Goal: Task Accomplishment & Management: Use online tool/utility

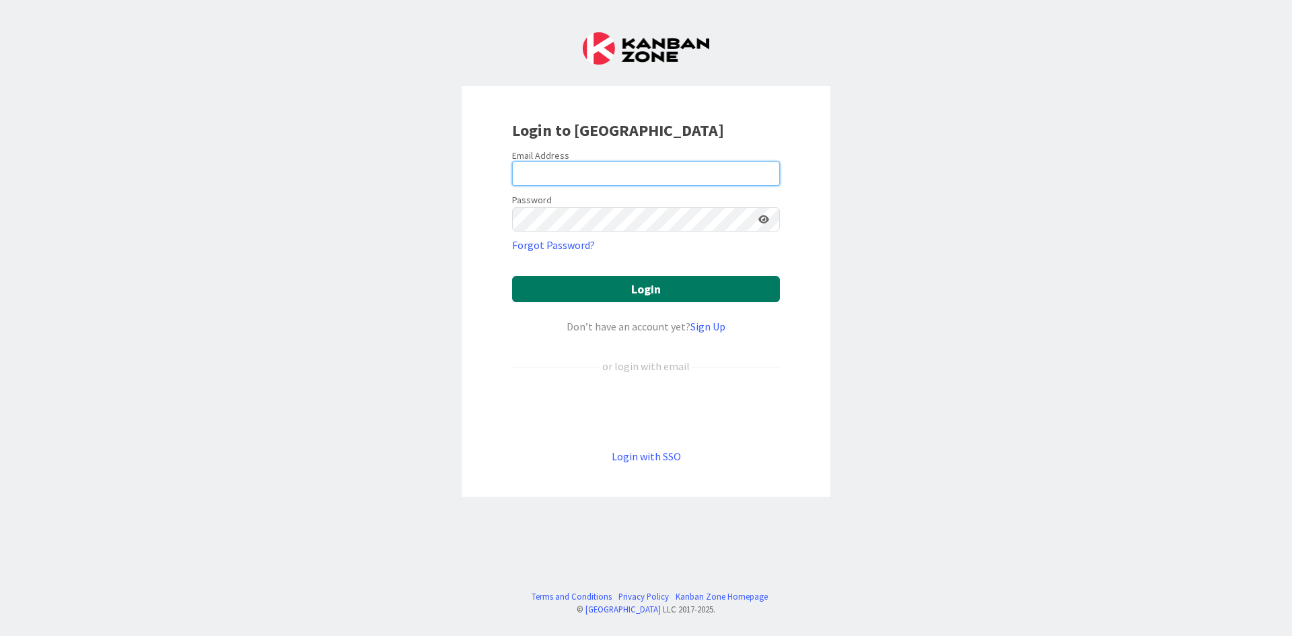
type input "[PERSON_NAME][EMAIL_ADDRESS][DOMAIN_NAME]"
click at [572, 291] on button "Login" at bounding box center [646, 289] width 268 height 26
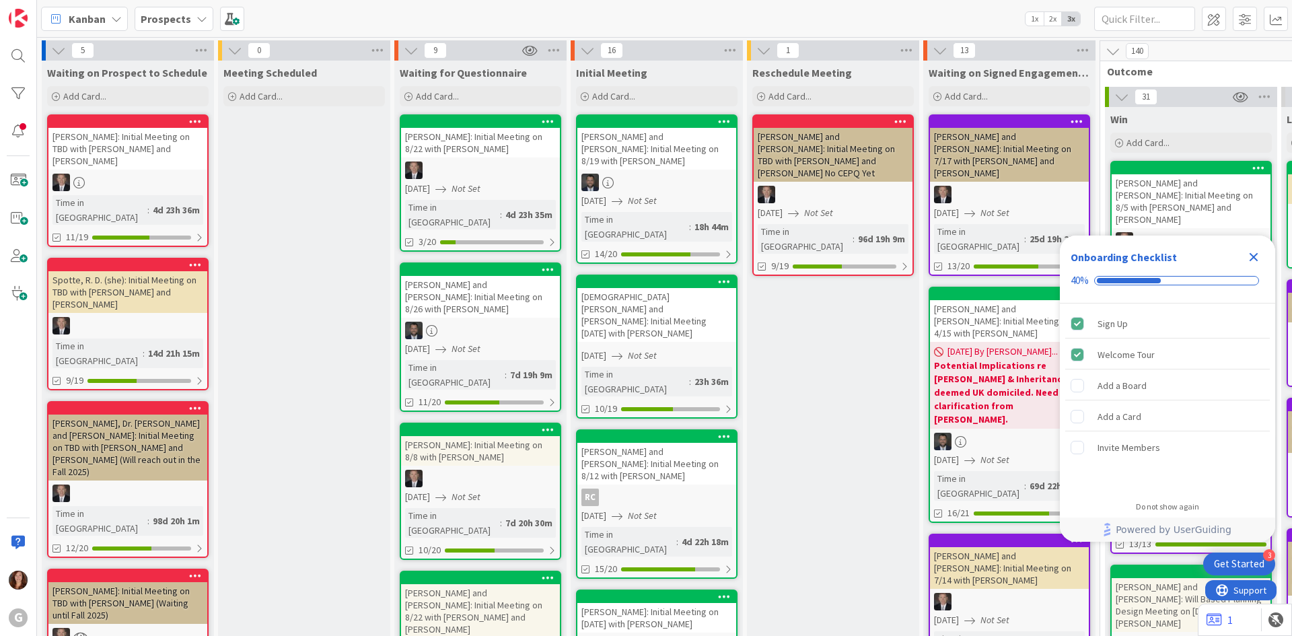
click at [164, 26] on span "Prospects" at bounding box center [166, 19] width 50 height 16
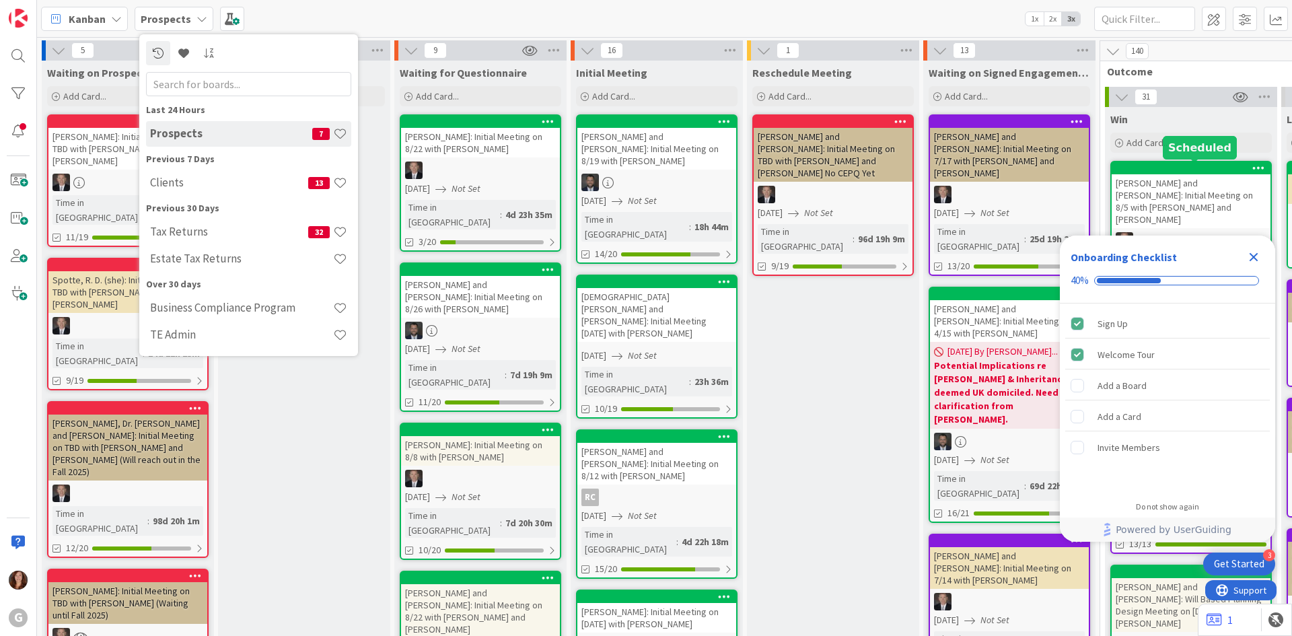
click at [1202, 172] on div at bounding box center [1194, 168] width 153 height 9
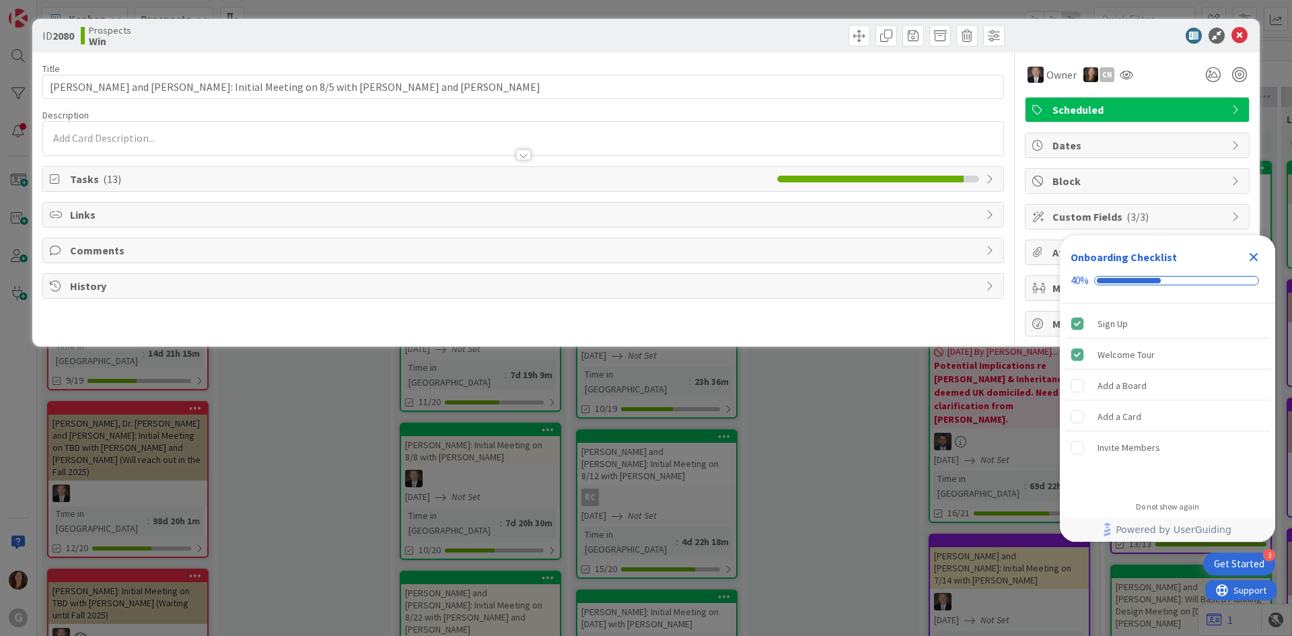
click at [125, 182] on span "Tasks ( 13 )" at bounding box center [420, 179] width 701 height 16
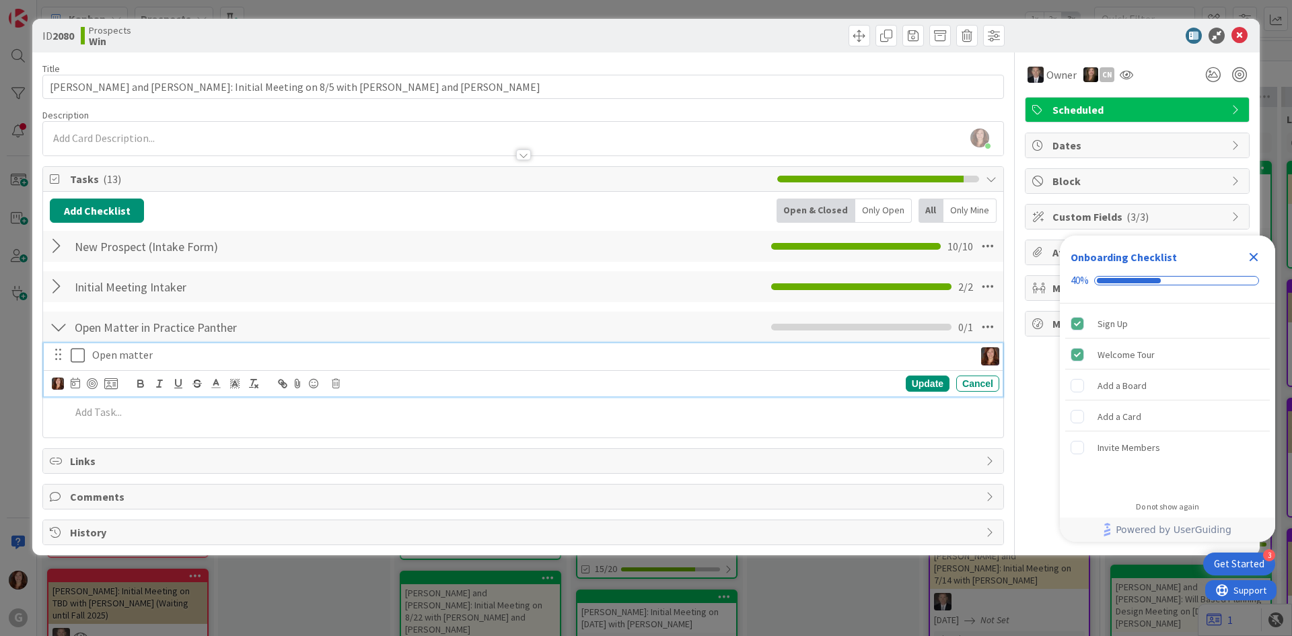
click at [75, 362] on icon at bounding box center [81, 355] width 20 height 16
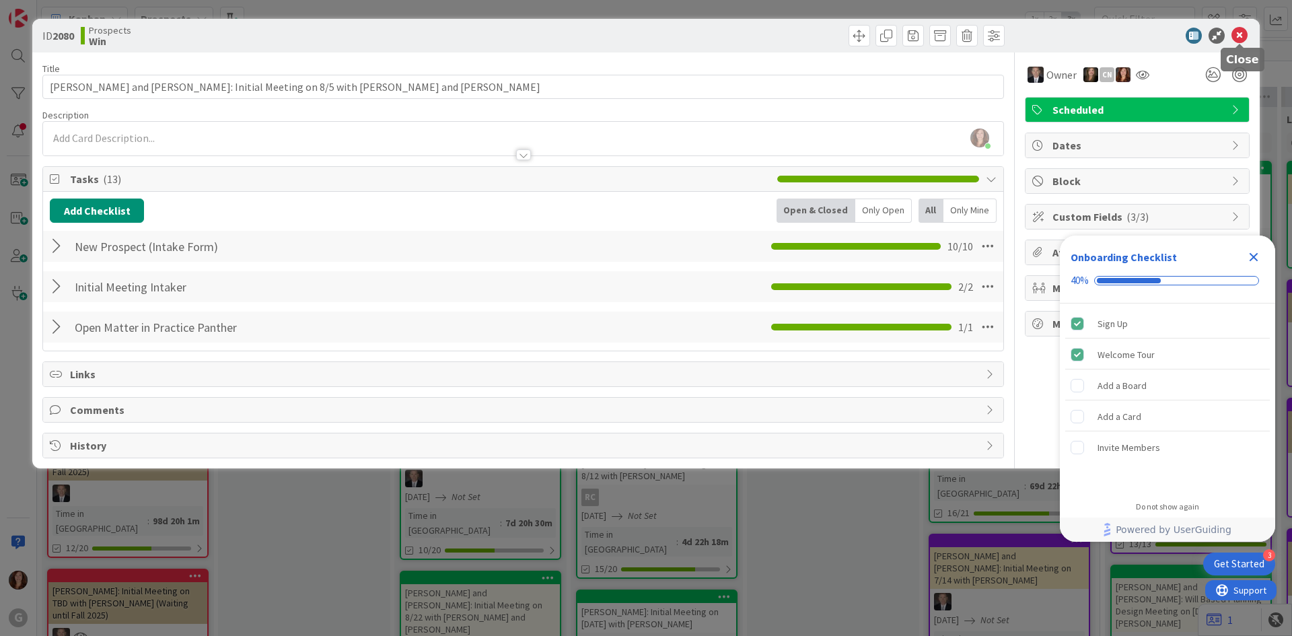
click at [1240, 40] on icon at bounding box center [1240, 36] width 16 height 16
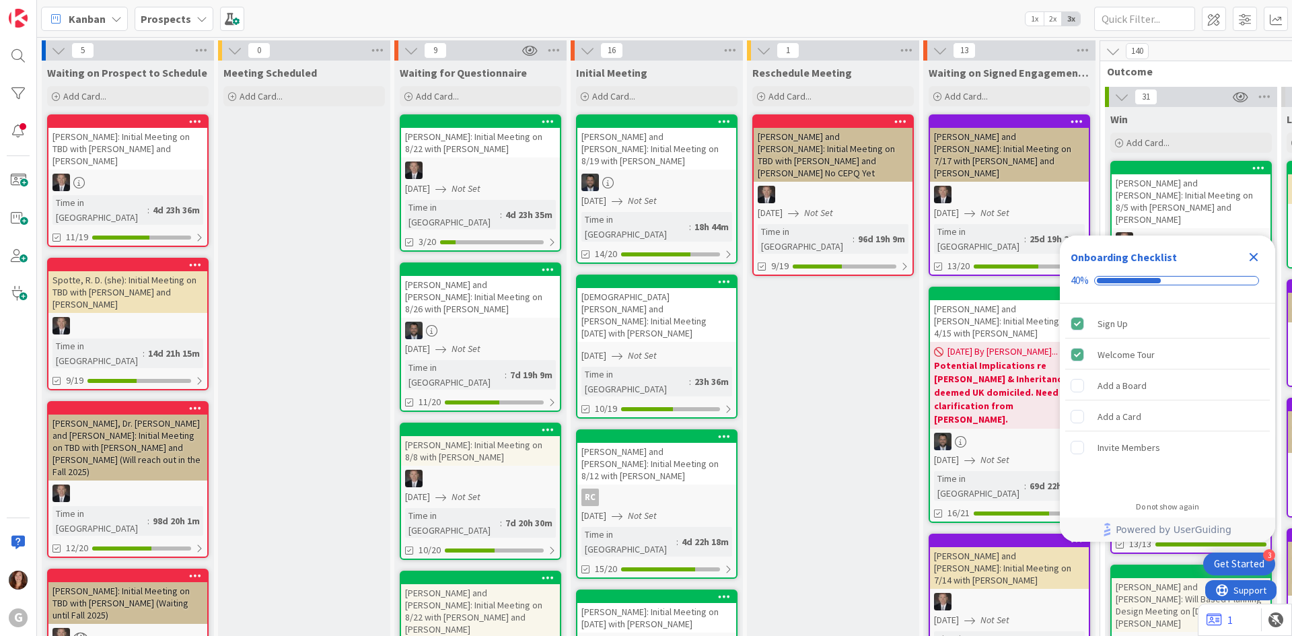
click at [1255, 259] on icon "Close Checklist" at bounding box center [1254, 257] width 9 height 9
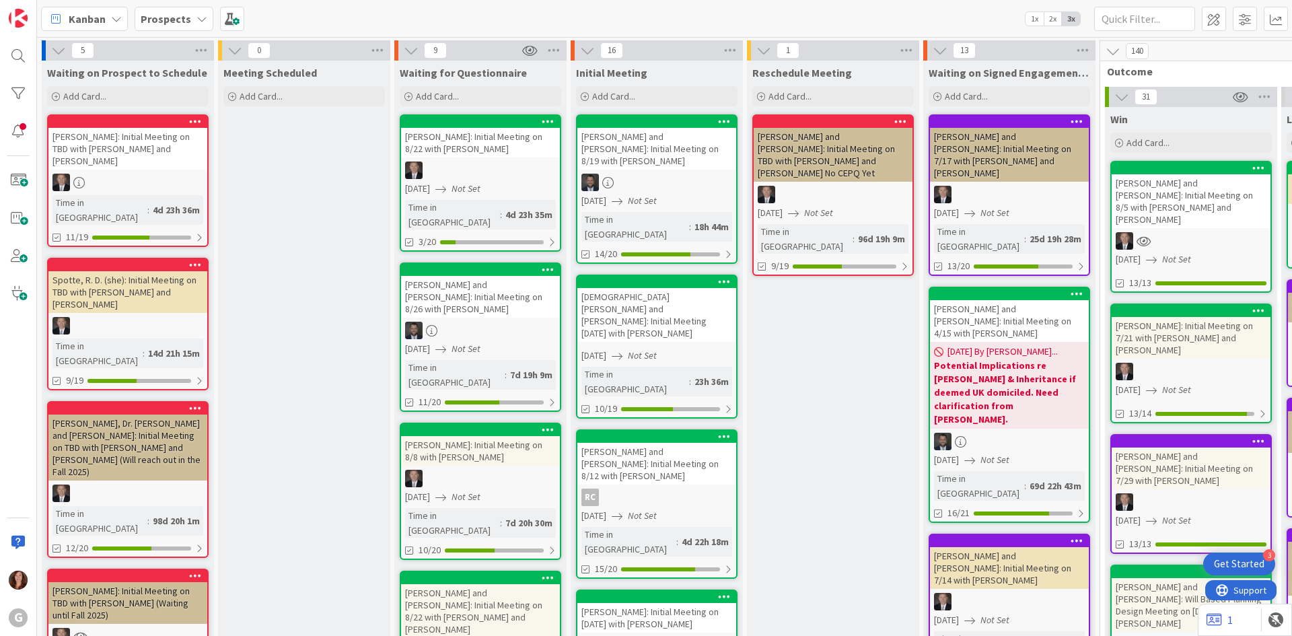
click at [1201, 317] on div "[PERSON_NAME]: Initial Meeting on 7/21 with [PERSON_NAME] and [PERSON_NAME]" at bounding box center [1191, 338] width 159 height 42
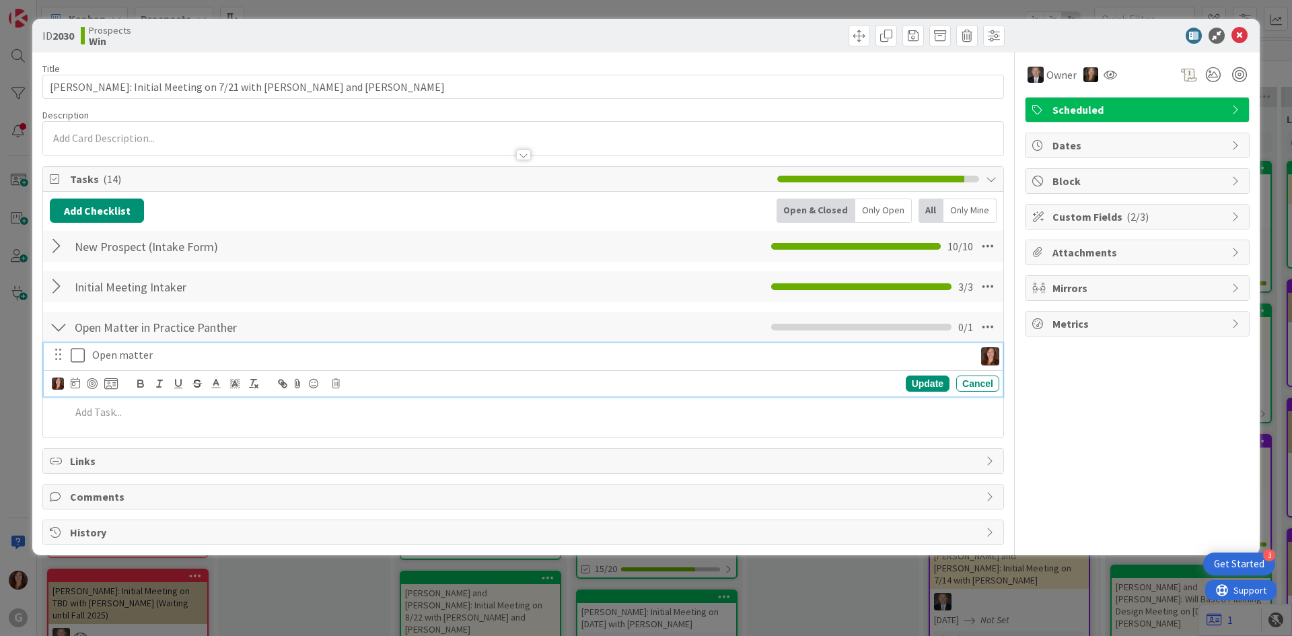
click at [74, 353] on icon at bounding box center [81, 355] width 20 height 16
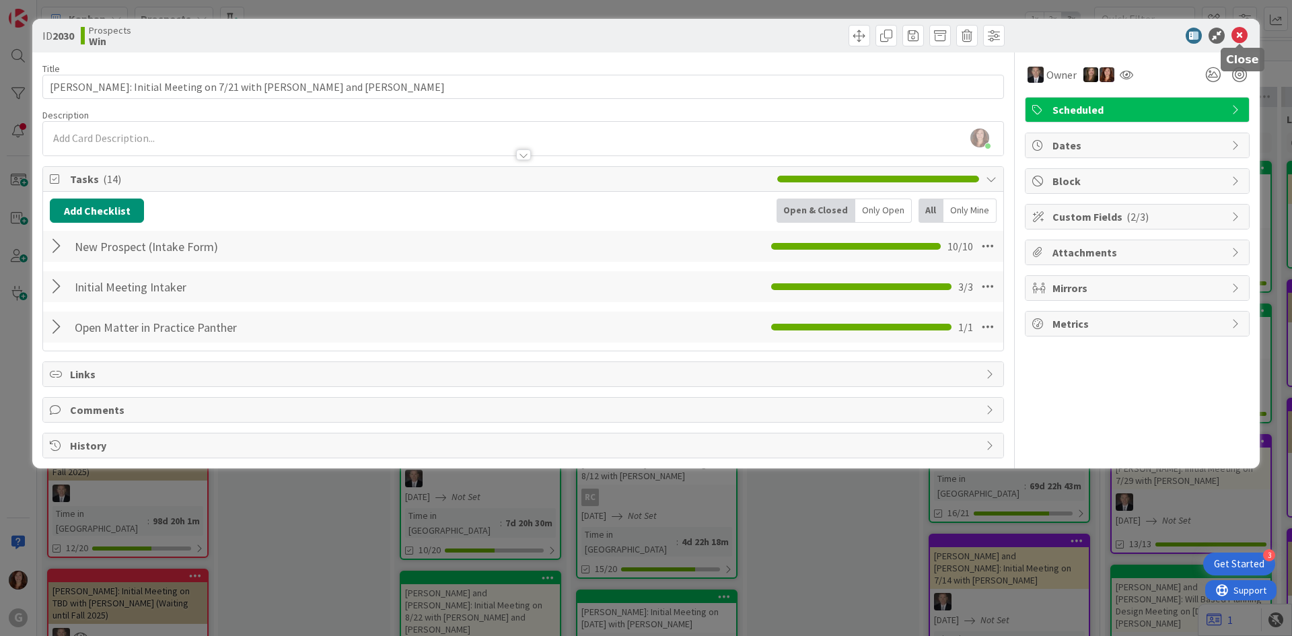
click at [1245, 34] on icon at bounding box center [1240, 36] width 16 height 16
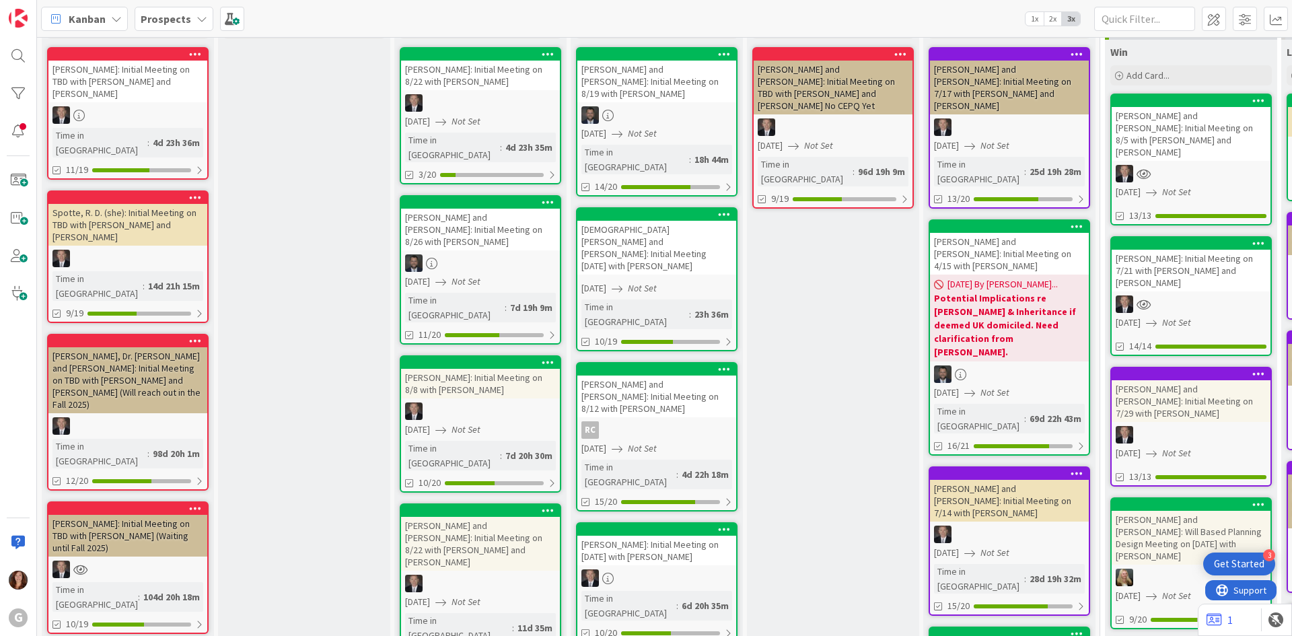
scroll to position [135, 0]
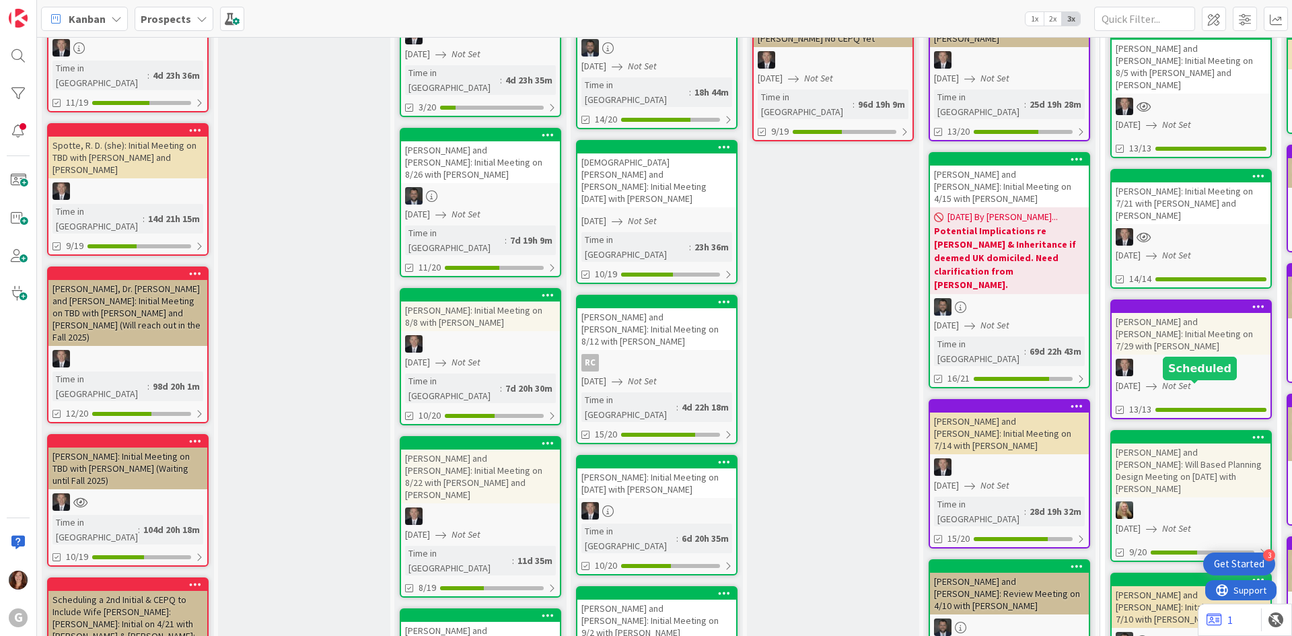
click at [1197, 433] on div at bounding box center [1194, 437] width 153 height 9
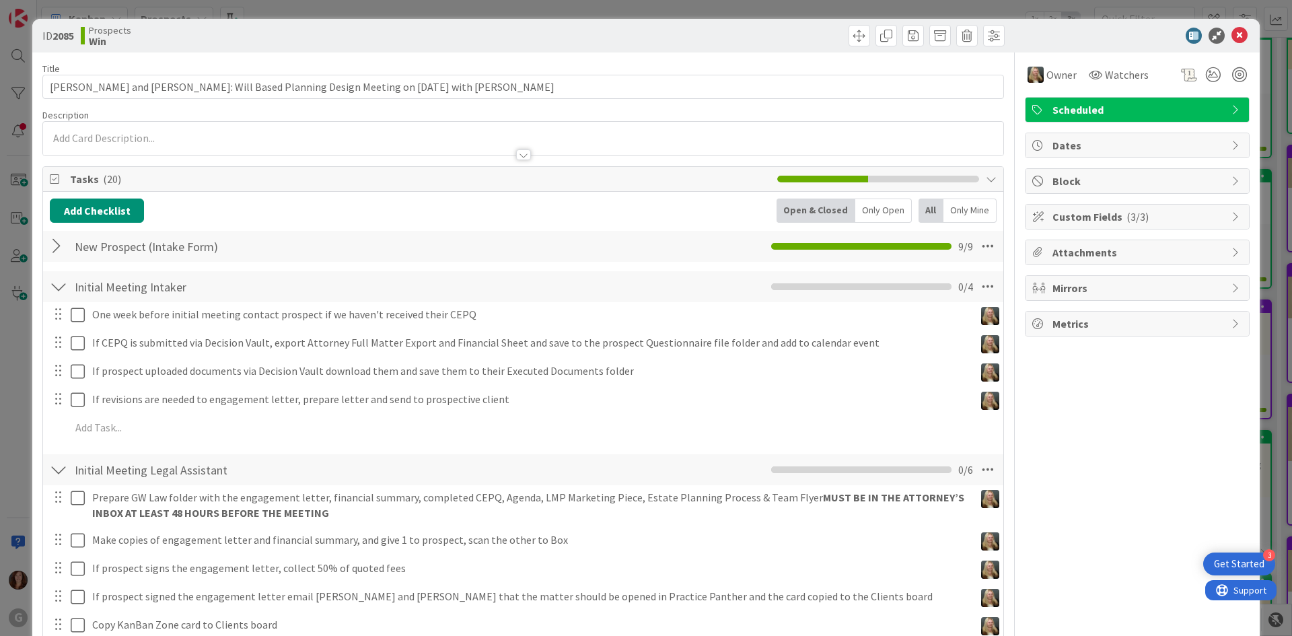
scroll to position [306, 0]
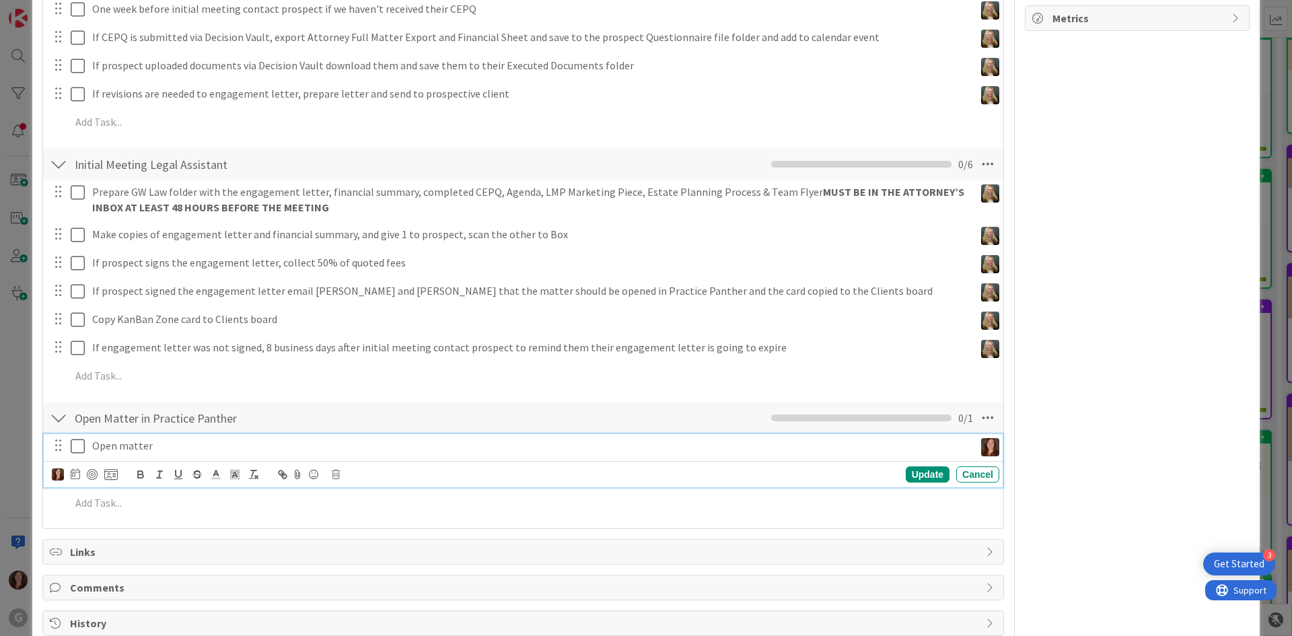
click at [73, 444] on icon at bounding box center [81, 446] width 20 height 16
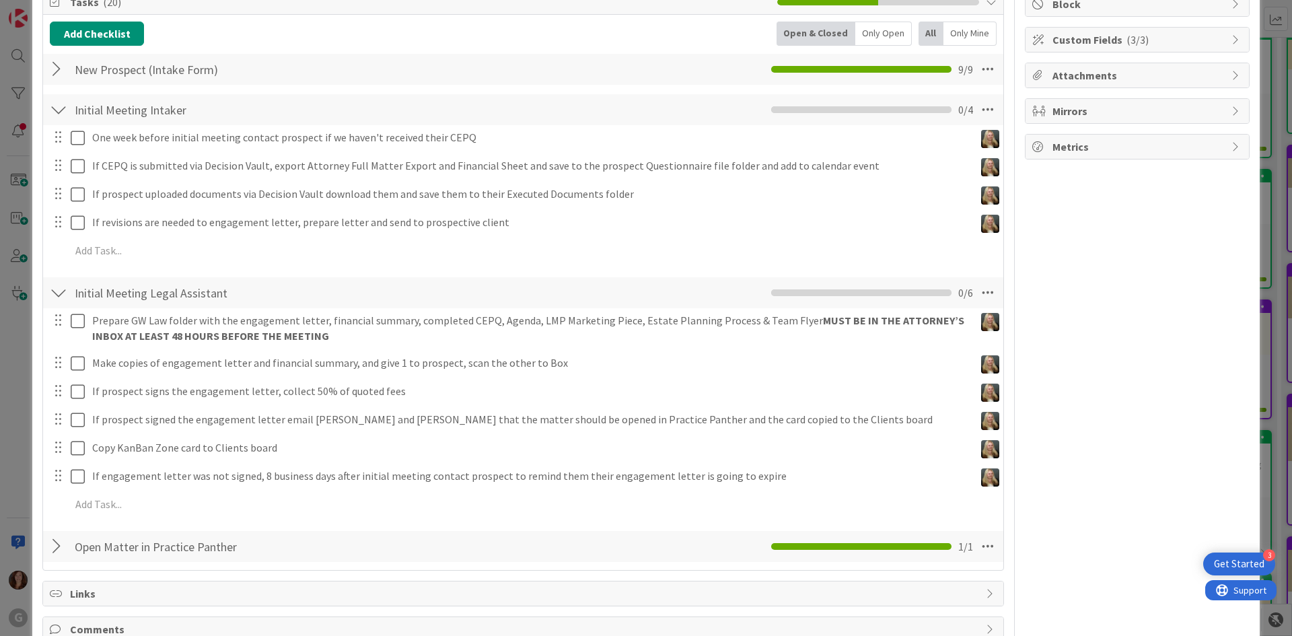
scroll to position [0, 0]
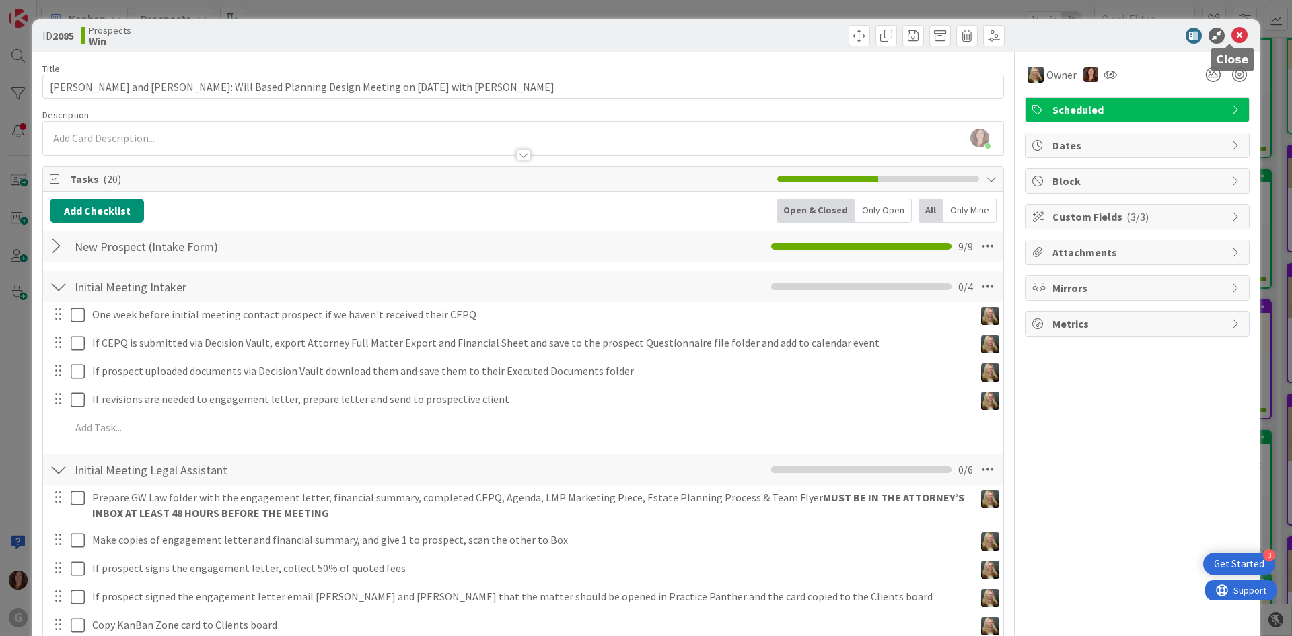
click at [1232, 30] on icon at bounding box center [1240, 36] width 16 height 16
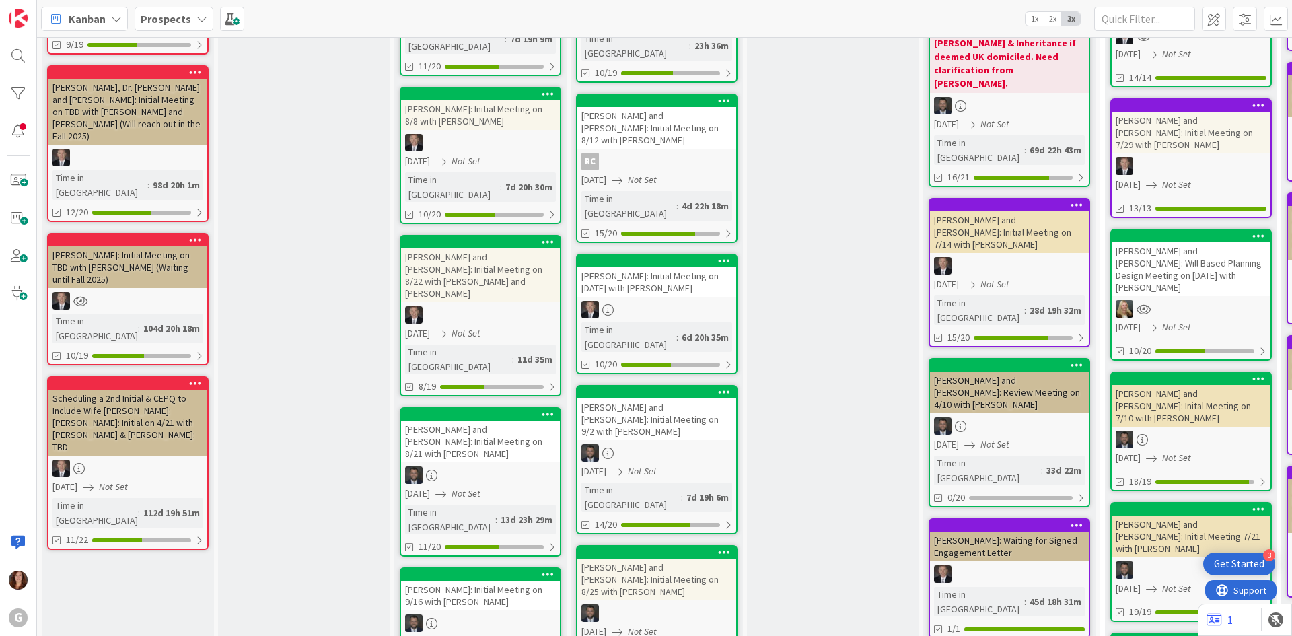
scroll to position [337, 0]
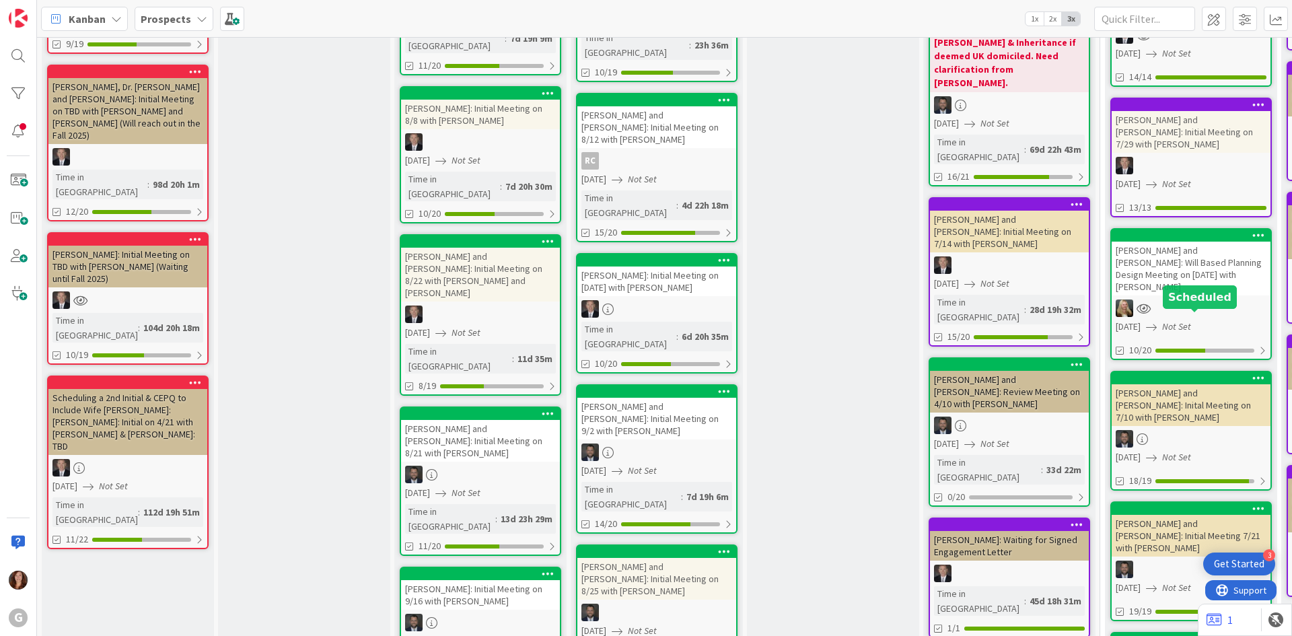
click at [1224, 374] on div at bounding box center [1194, 378] width 153 height 9
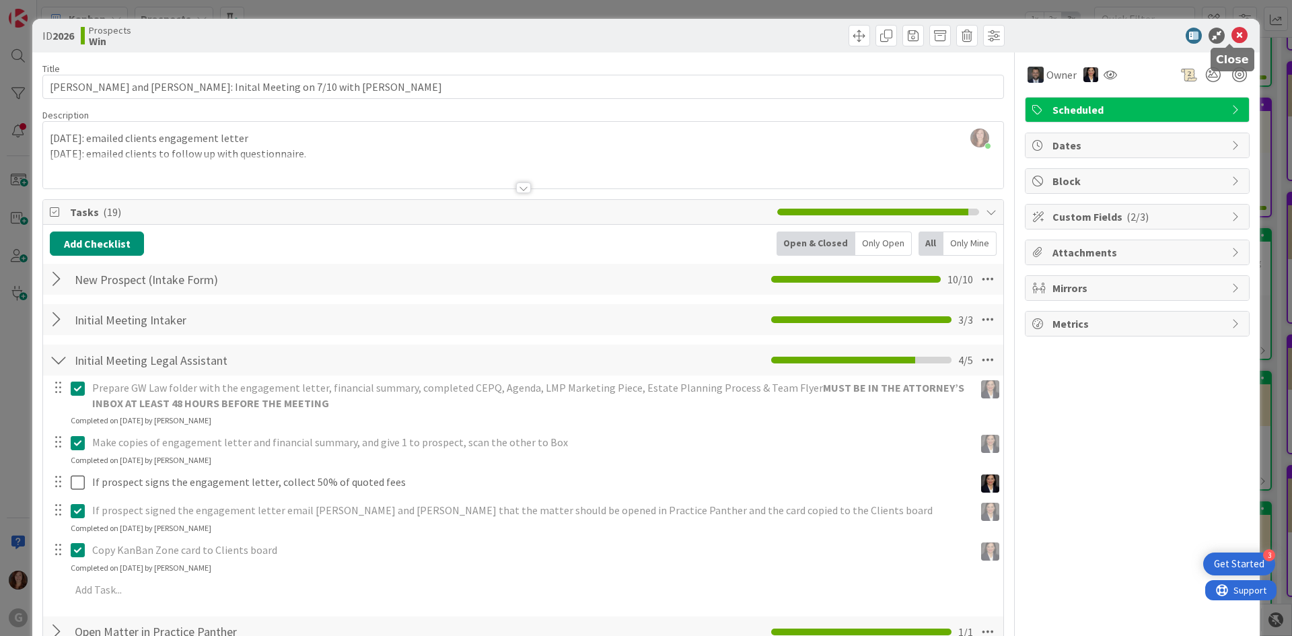
click at [1232, 34] on icon at bounding box center [1240, 36] width 16 height 16
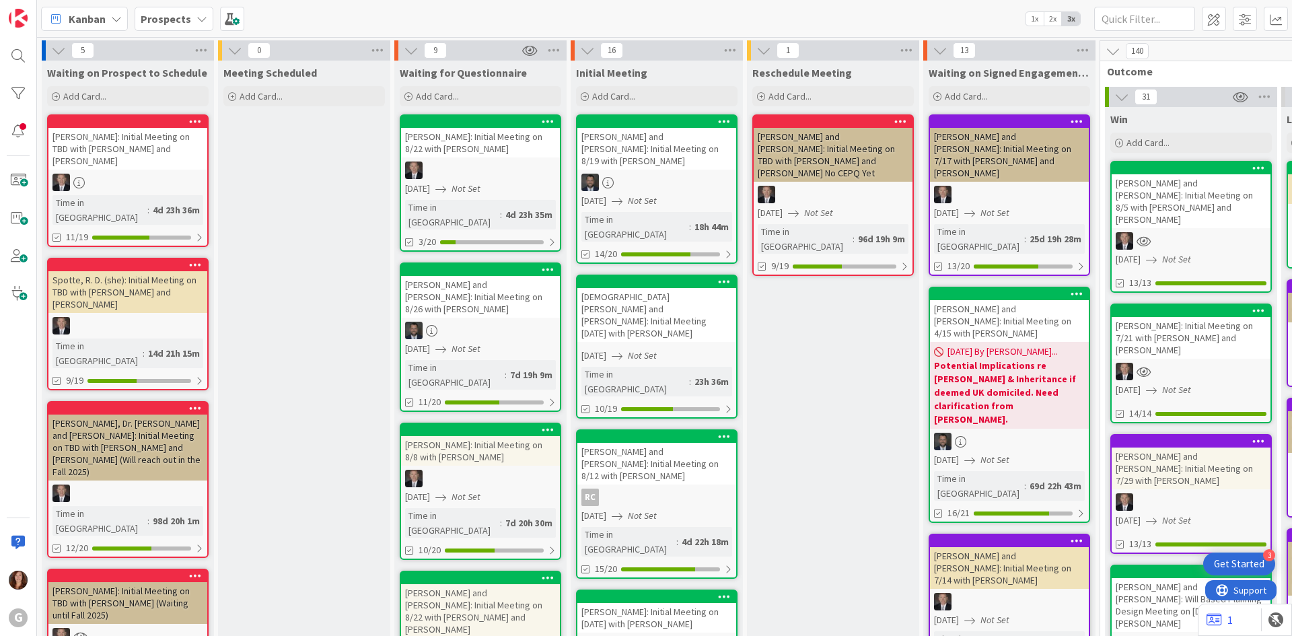
click at [162, 23] on b "Prospects" at bounding box center [166, 18] width 50 height 13
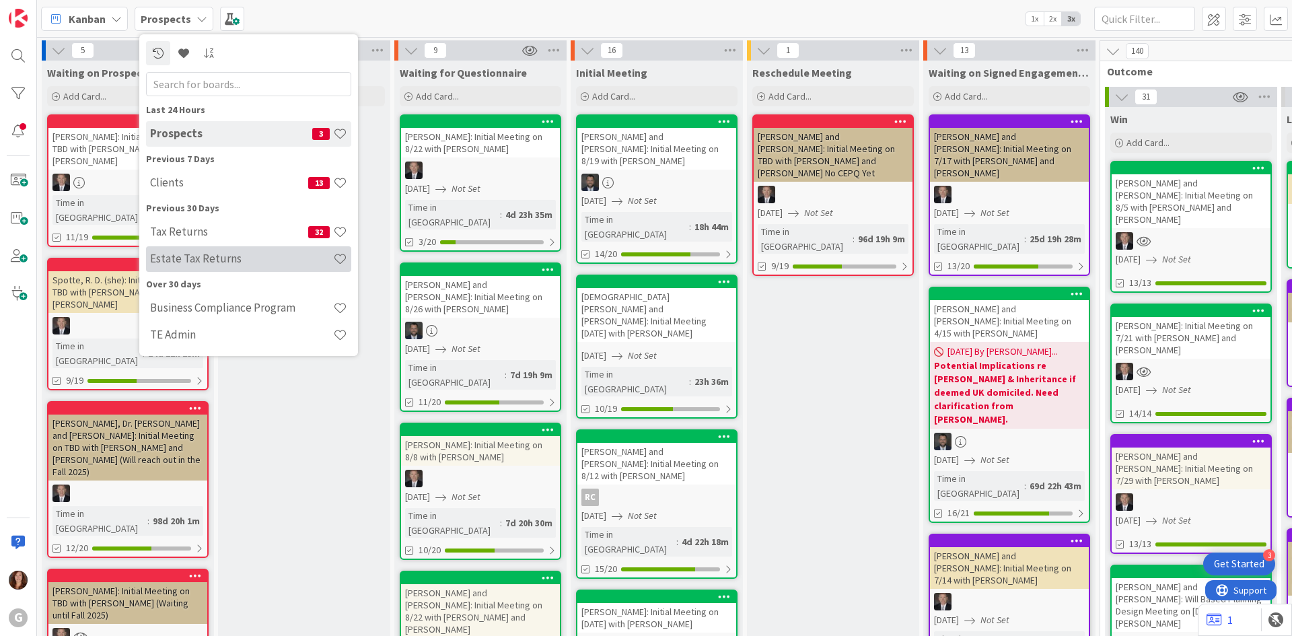
click at [170, 255] on h4 "Estate Tax Returns" at bounding box center [241, 258] width 183 height 13
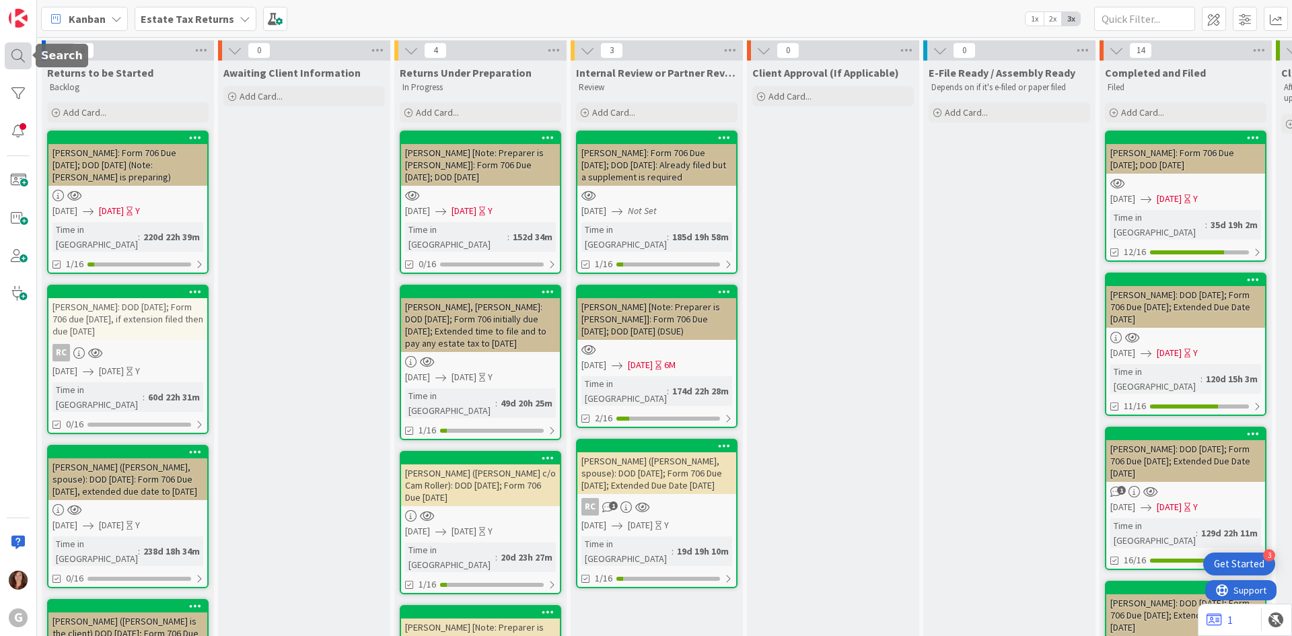
click at [20, 60] on div at bounding box center [18, 55] width 27 height 27
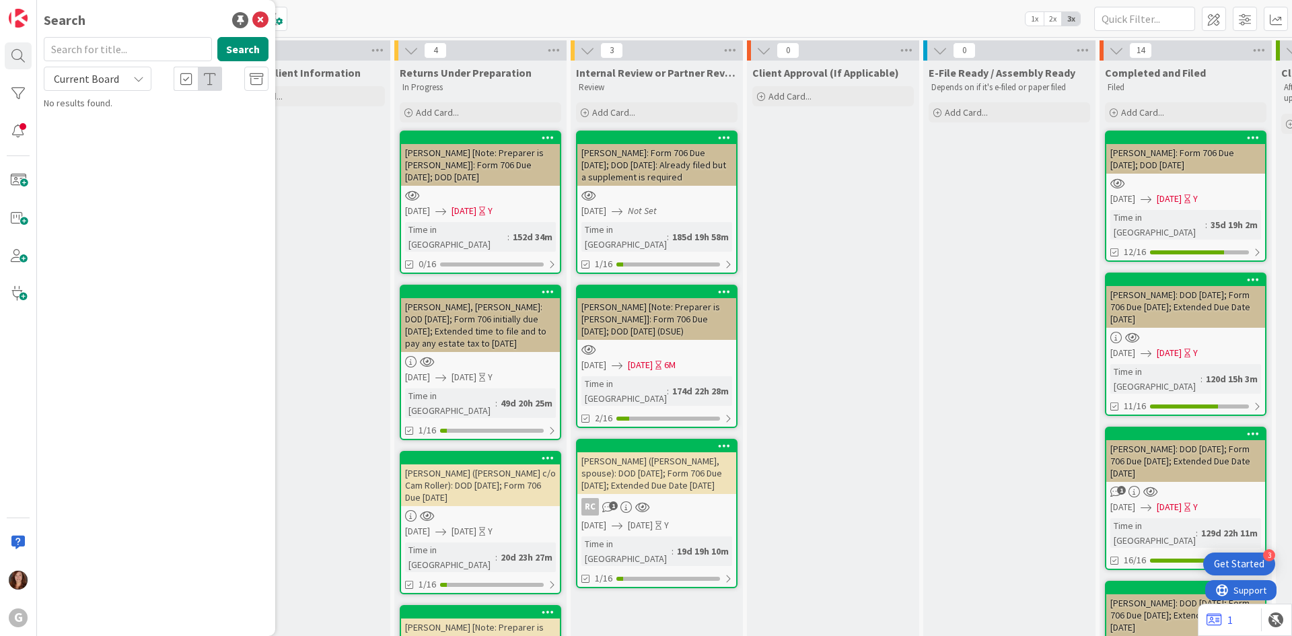
click at [92, 59] on input "text" at bounding box center [128, 49] width 168 height 24
type input "[PERSON_NAME]"
click at [141, 118] on span ", [PERSON_NAME]: Form 706 Due [DATE]; DOD [DATE] (Note: [PERSON_NAME] is prepar…" at bounding box center [163, 132] width 201 height 40
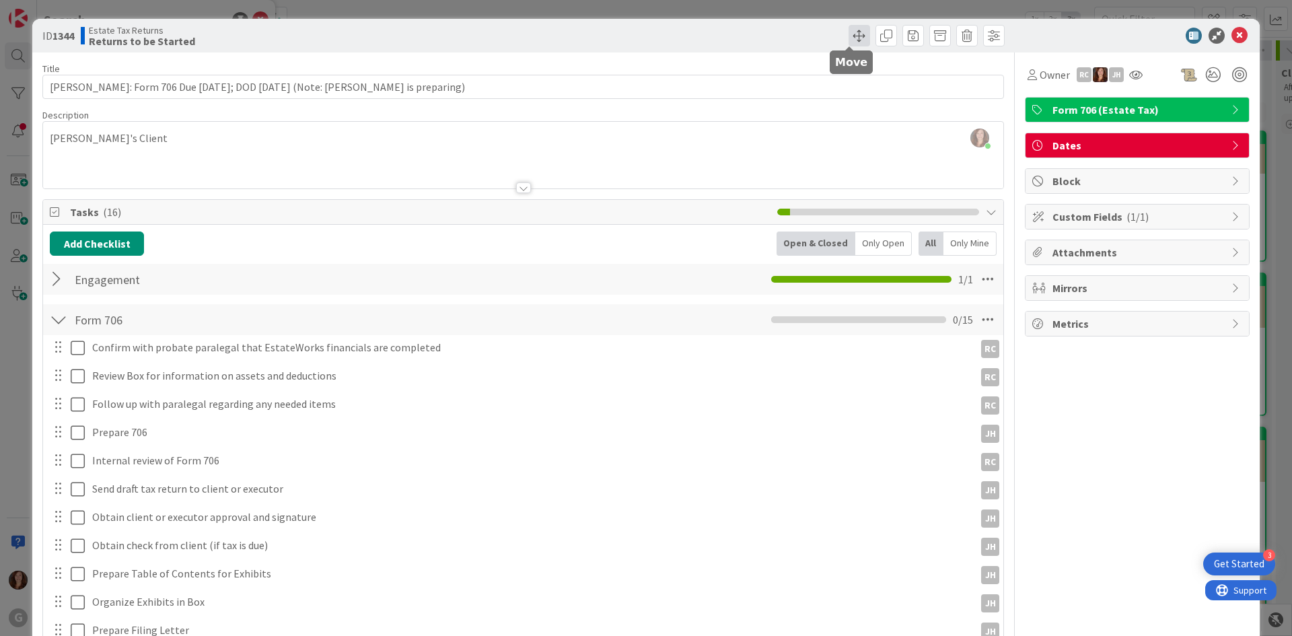
click at [849, 38] on span at bounding box center [860, 36] width 22 height 22
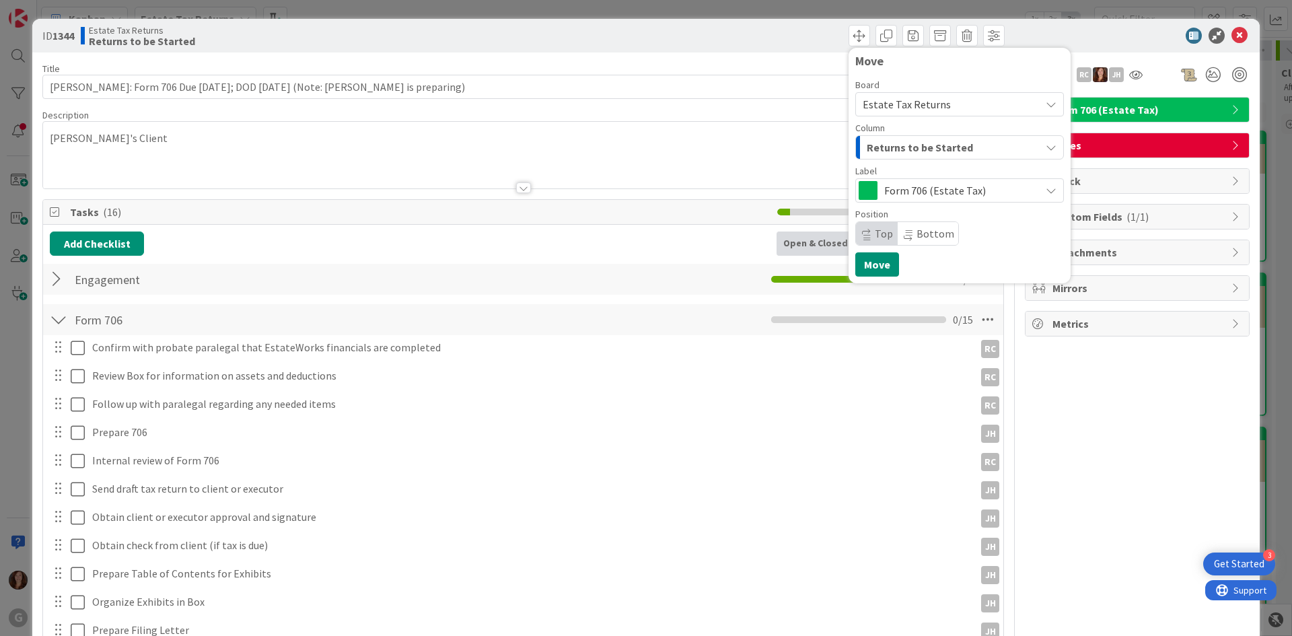
click at [895, 149] on span "Returns to be Started" at bounding box center [920, 148] width 106 height 18
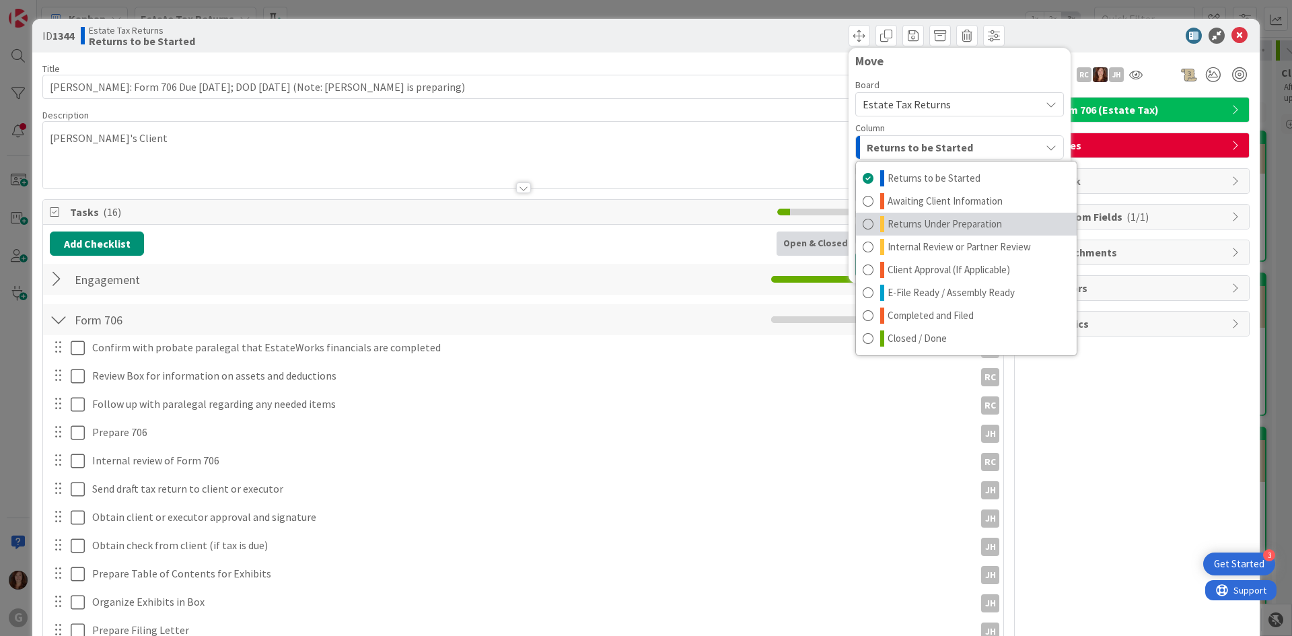
click at [889, 219] on span "Returns Under Preparation" at bounding box center [945, 224] width 114 height 16
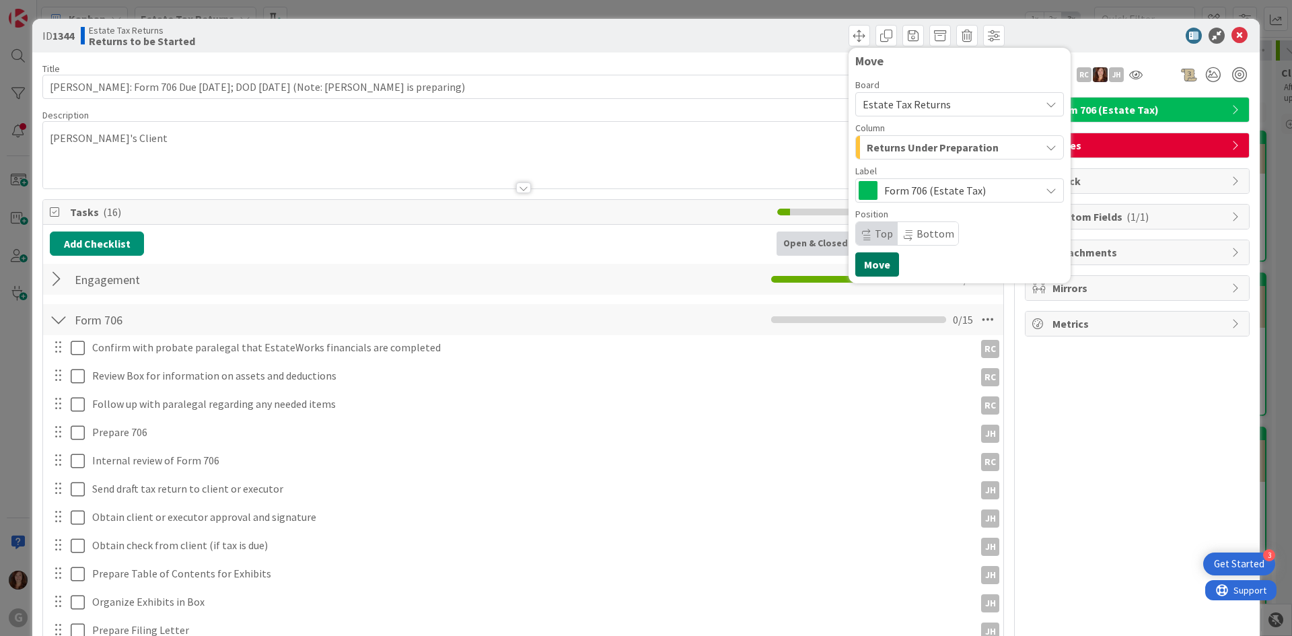
click at [868, 260] on button "Move" at bounding box center [878, 264] width 44 height 24
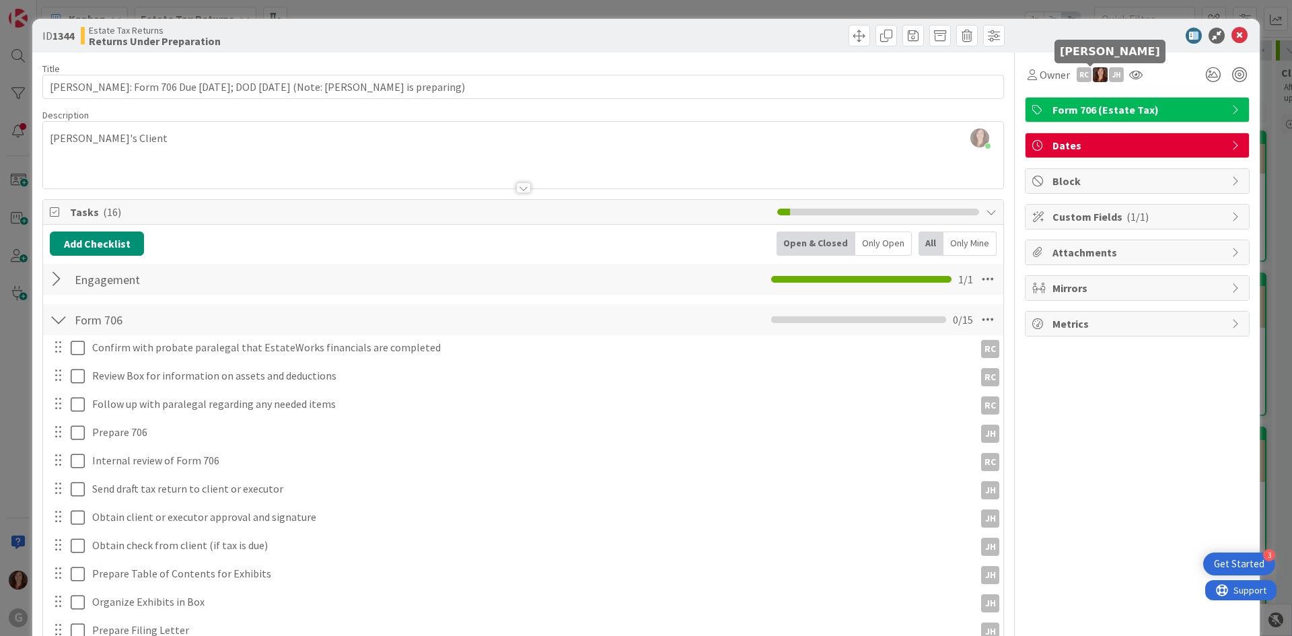
click at [1093, 75] on img at bounding box center [1100, 74] width 15 height 15
click at [1059, 102] on link "Remove" at bounding box center [1054, 101] width 106 height 22
click at [1113, 77] on icon at bounding box center [1119, 74] width 13 height 11
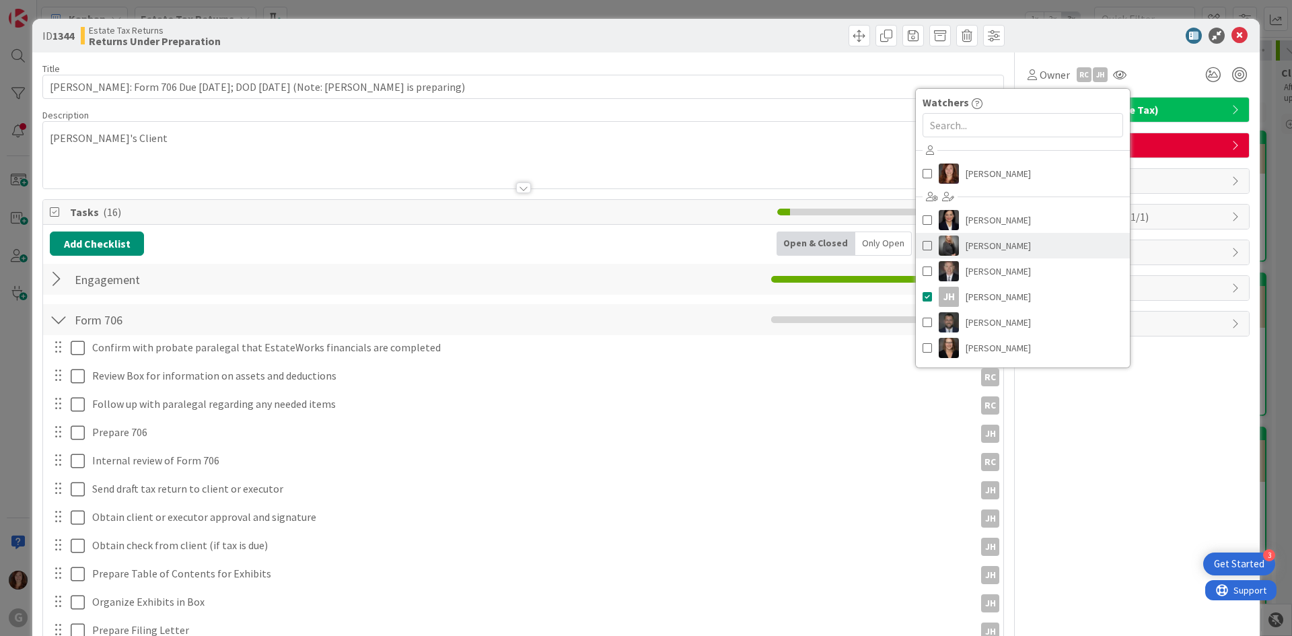
click at [979, 246] on span "[PERSON_NAME]" at bounding box center [998, 246] width 65 height 20
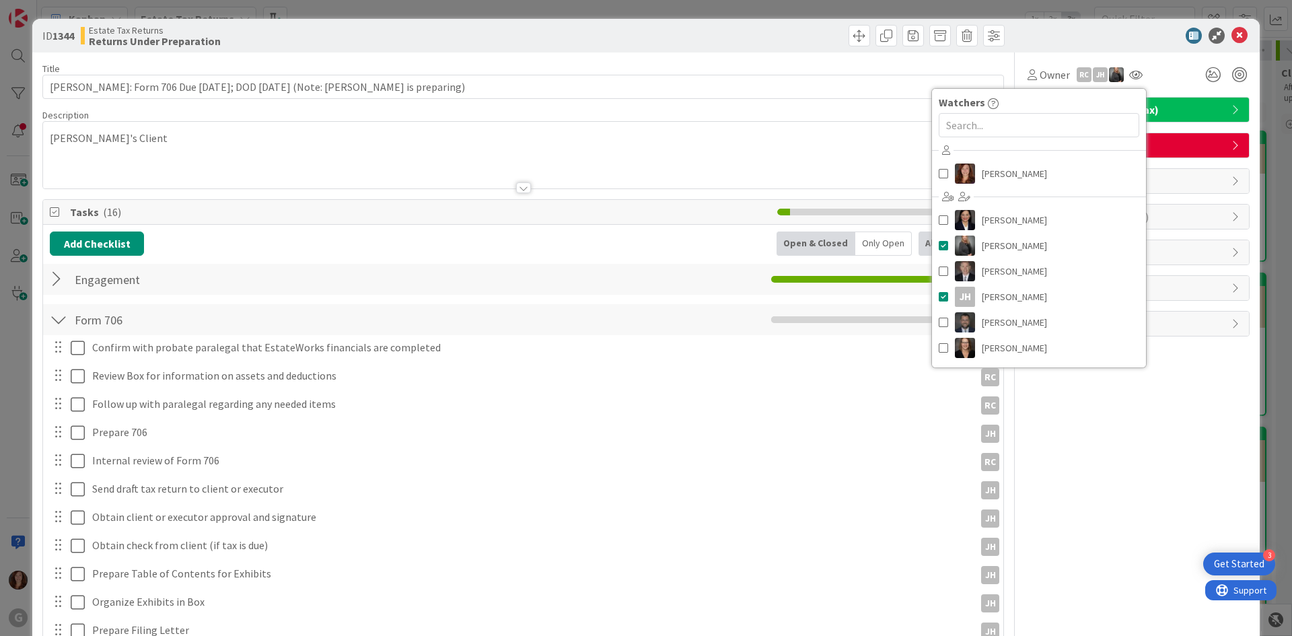
click at [1046, 44] on div "ID 1344 Estate Tax Returns Returns Under Preparation Move Move" at bounding box center [646, 36] width 1228 height 34
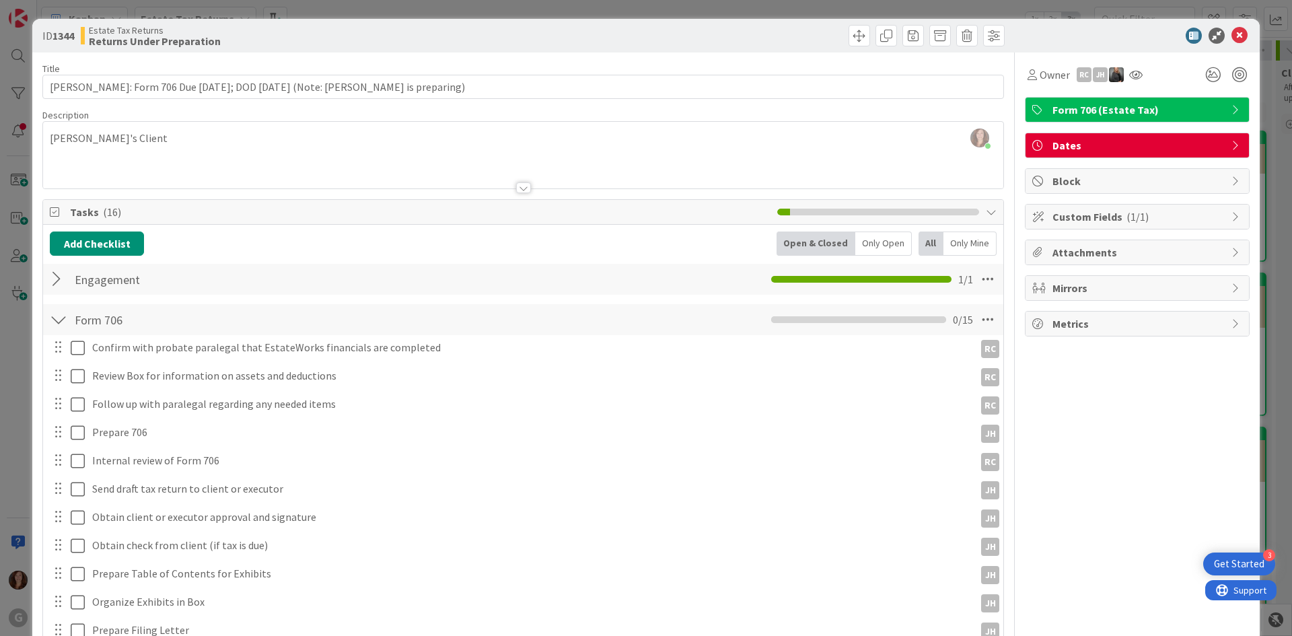
click at [1107, 217] on span "Custom Fields ( 1/1 )" at bounding box center [1139, 217] width 172 height 16
click at [1232, 38] on icon at bounding box center [1240, 36] width 16 height 16
